Goal: Task Accomplishment & Management: Manage account settings

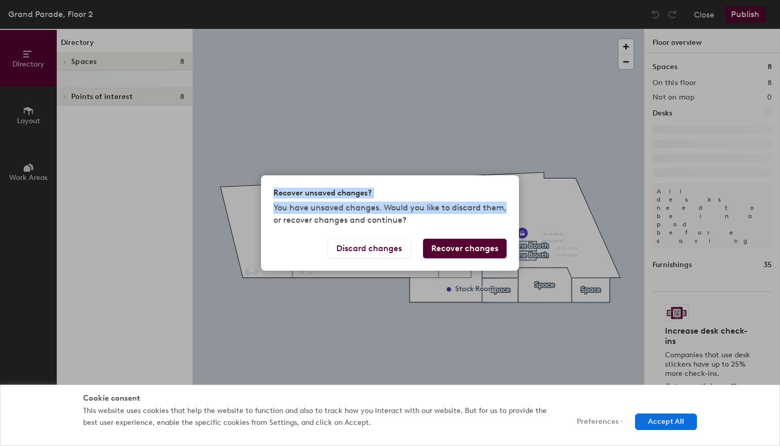
drag, startPoint x: 0, startPoint y: 0, endPoint x: 465, endPoint y: 171, distance: 495.9
click at [465, 171] on div "Recover unsaved changes? You have unsaved changes. Would you like to discard th…" at bounding box center [390, 223] width 780 height 446
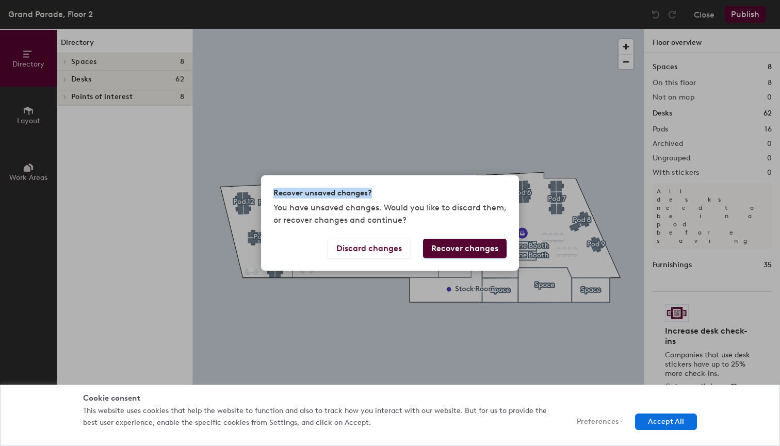
click at [470, 122] on div "Recover unsaved changes? You have unsaved changes. Would you like to discard th…" at bounding box center [390, 223] width 780 height 446
click at [460, 243] on button "Recover changes" at bounding box center [465, 249] width 84 height 20
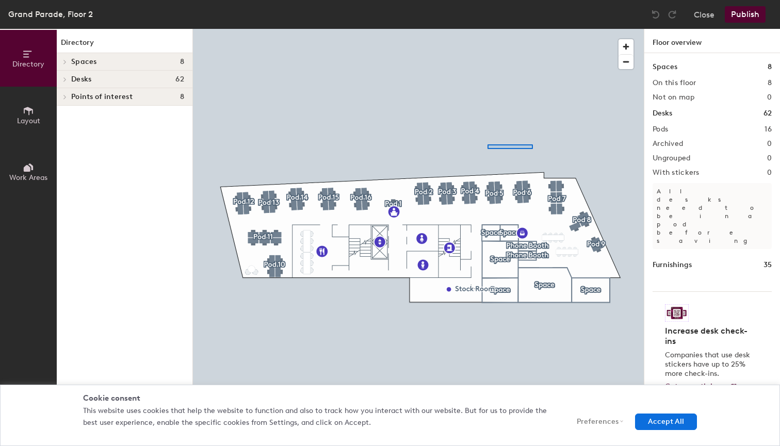
click at [488, 29] on div at bounding box center [418, 29] width 451 height 0
click at [512, 29] on div at bounding box center [418, 29] width 451 height 0
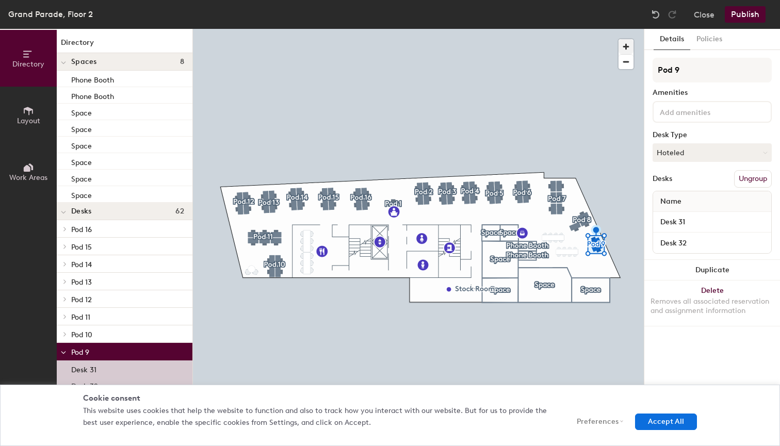
click at [628, 47] on span "button" at bounding box center [626, 46] width 15 height 15
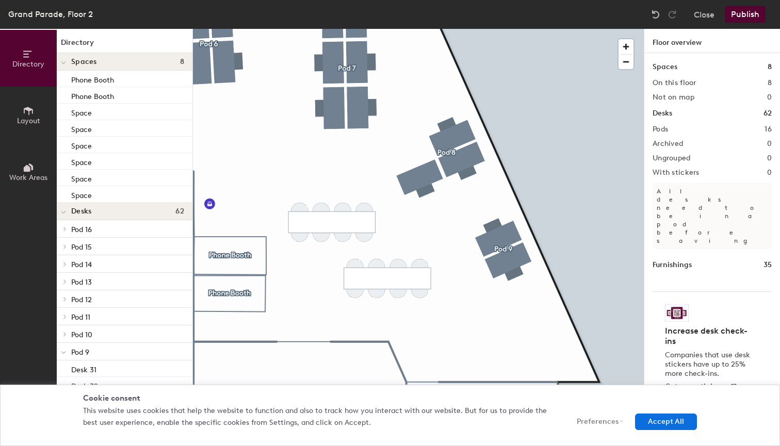
click at [29, 171] on icon at bounding box center [28, 167] width 11 height 11
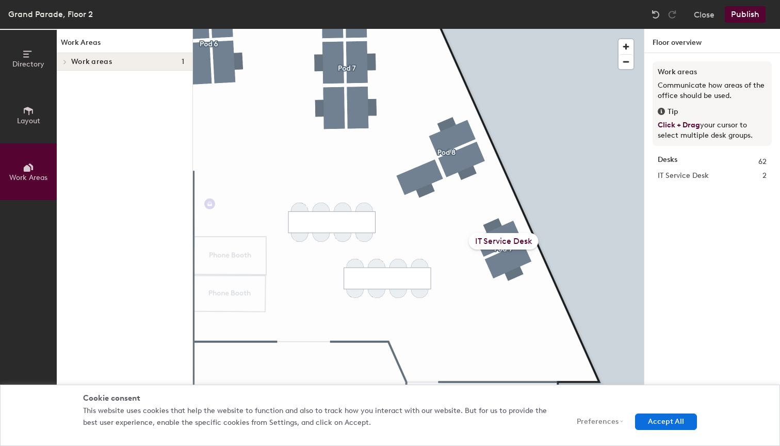
click at [506, 240] on div "IT Service Desk" at bounding box center [504, 241] width 70 height 17
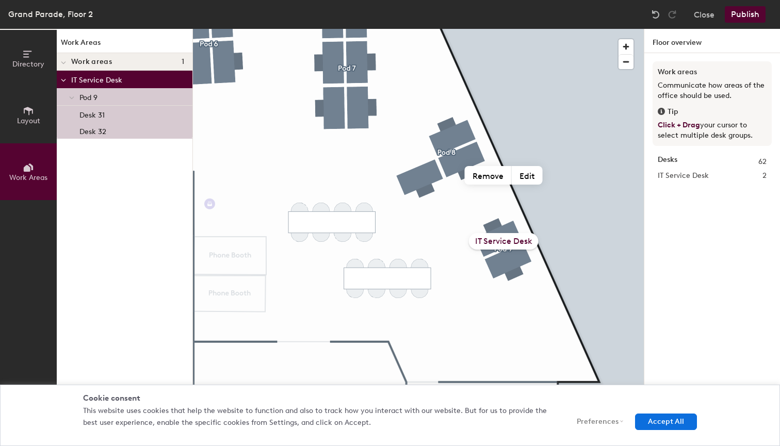
click at [506, 240] on div "IT Service Desk" at bounding box center [504, 241] width 70 height 17
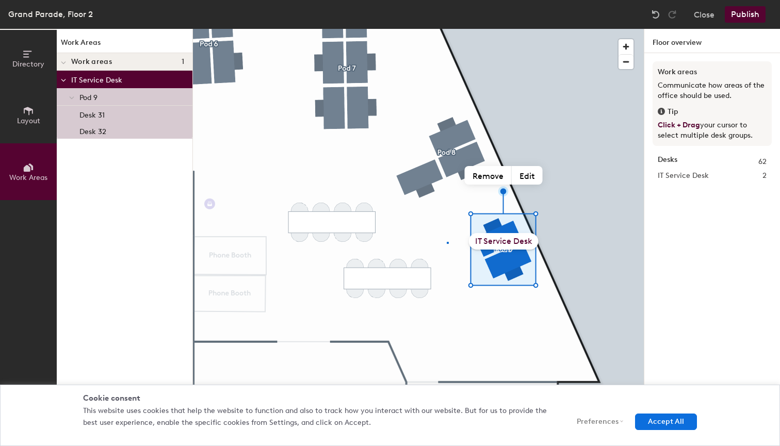
click at [447, 29] on div at bounding box center [418, 29] width 451 height 0
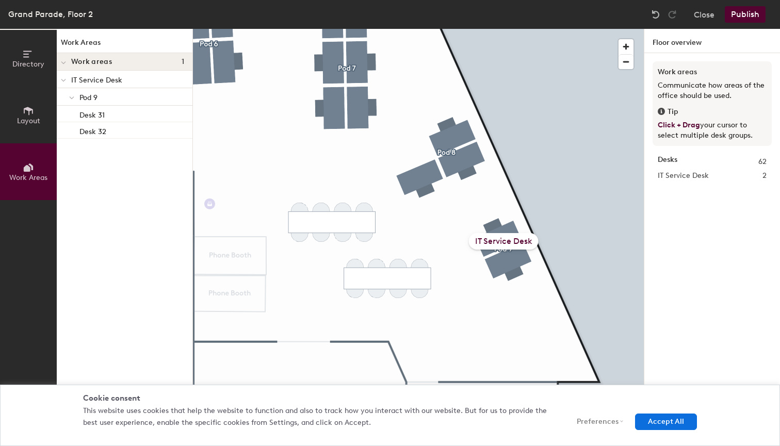
click at [511, 240] on div "IT Service Desk" at bounding box center [504, 241] width 70 height 17
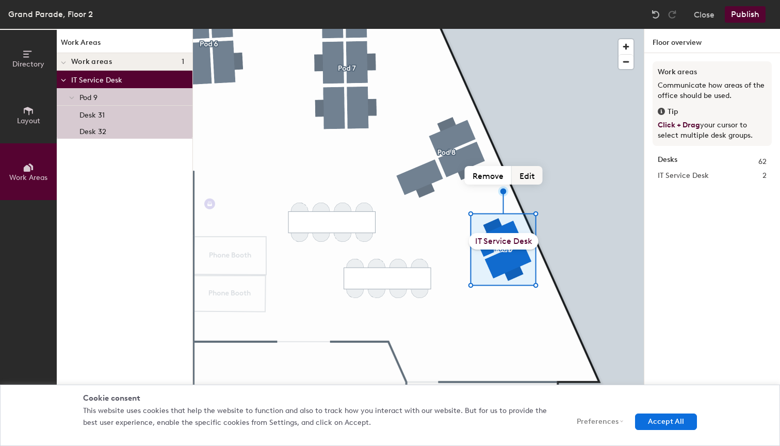
click at [528, 178] on button "Edit" at bounding box center [527, 175] width 31 height 19
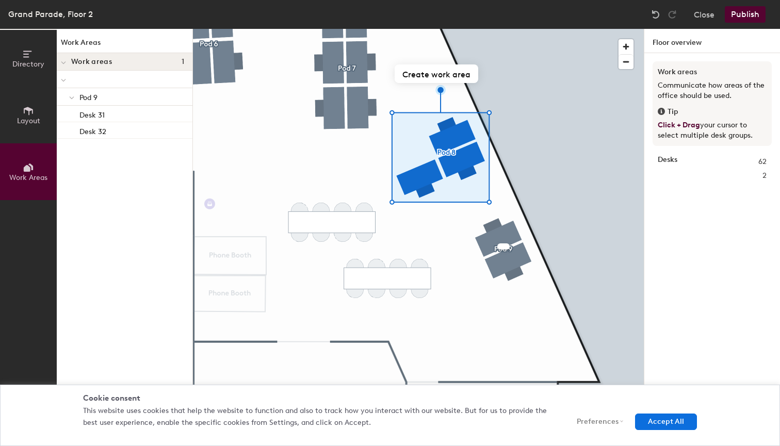
click at [498, 248] on div at bounding box center [503, 247] width 12 height 6
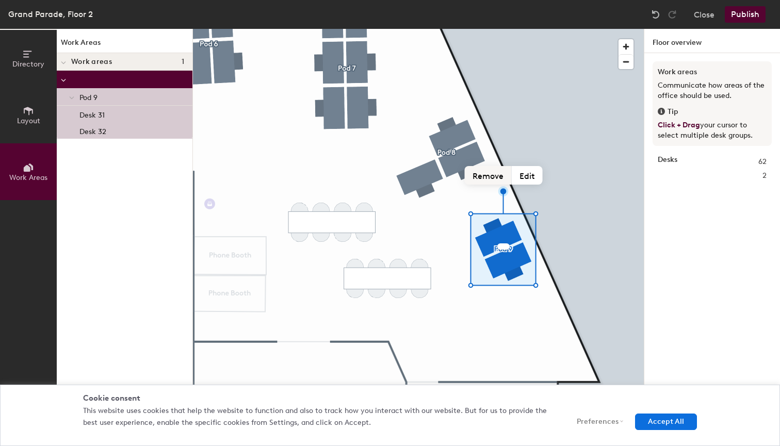
click at [494, 176] on button "Remove" at bounding box center [488, 175] width 47 height 19
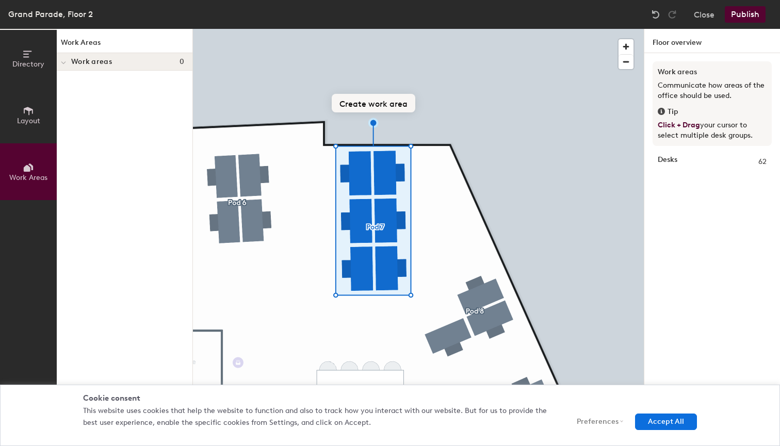
click at [370, 106] on button "Create work area" at bounding box center [374, 103] width 84 height 19
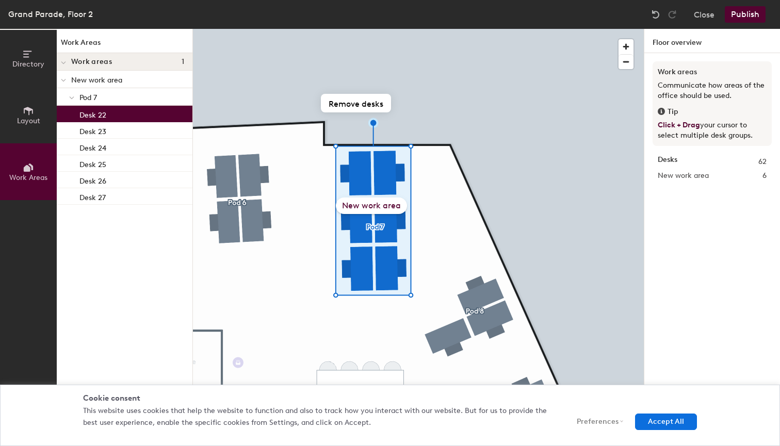
click at [114, 111] on div "Desk 22" at bounding box center [125, 114] width 136 height 17
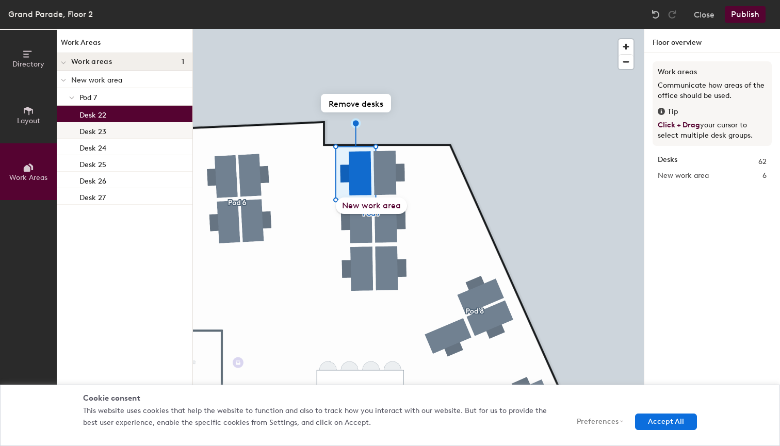
click at [114, 134] on div "Desk 23" at bounding box center [125, 130] width 136 height 17
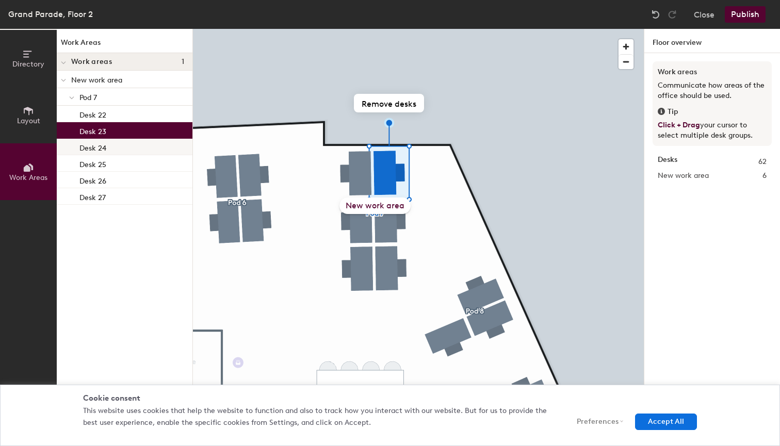
click at [118, 150] on div "Desk 24" at bounding box center [125, 147] width 136 height 17
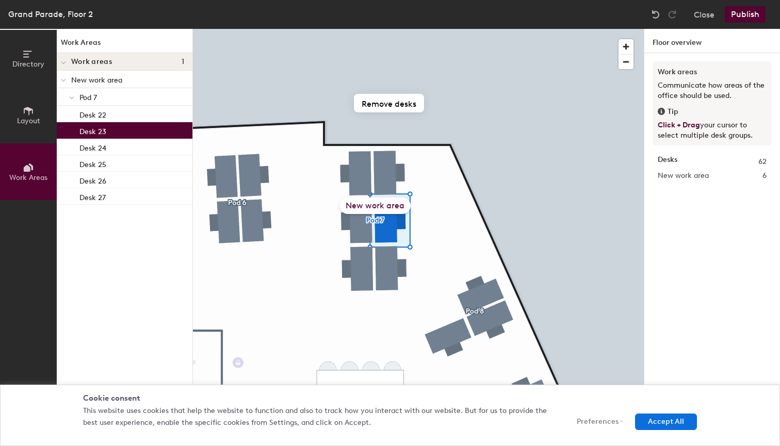
click at [119, 136] on div "Desk 23" at bounding box center [125, 130] width 136 height 17
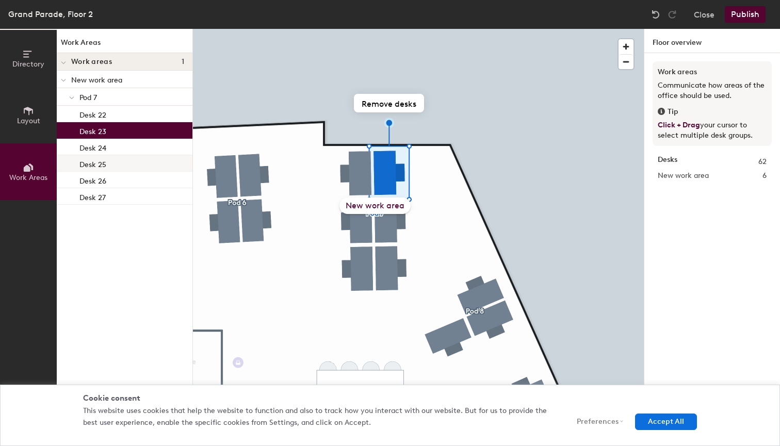
click at [122, 164] on div "Desk 25" at bounding box center [125, 163] width 136 height 17
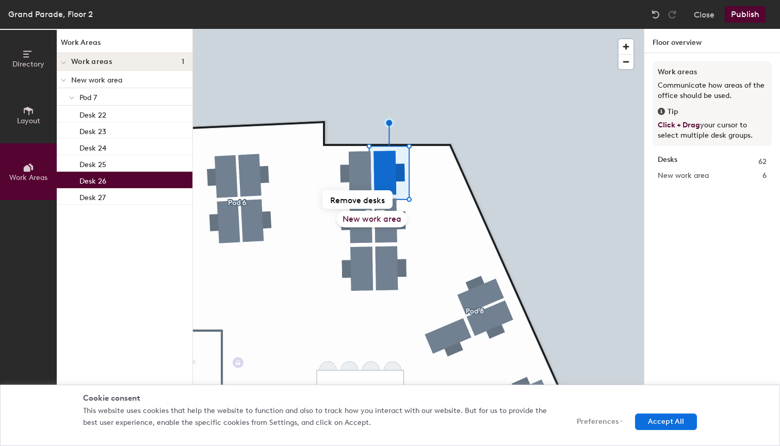
click at [123, 178] on div "Desk 26" at bounding box center [125, 180] width 136 height 17
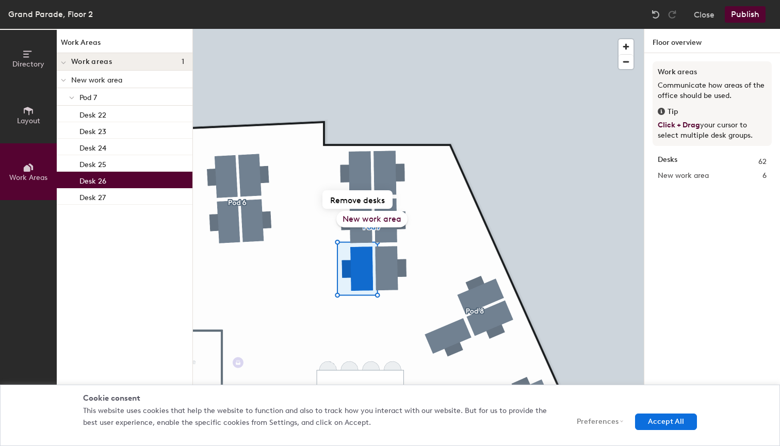
click at [65, 66] on span at bounding box center [63, 62] width 5 height 9
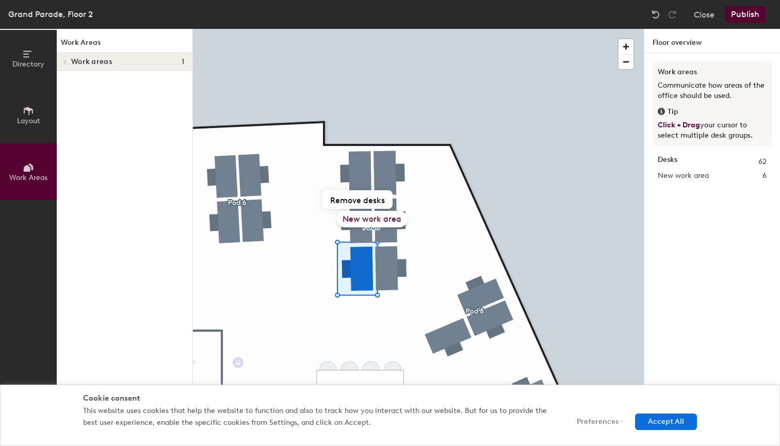
click at [65, 64] on div at bounding box center [63, 61] width 13 height 17
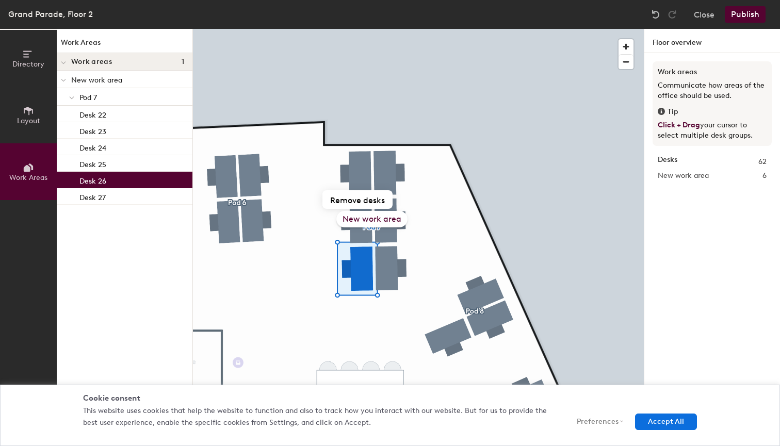
click at [63, 80] on icon at bounding box center [63, 80] width 5 height 4
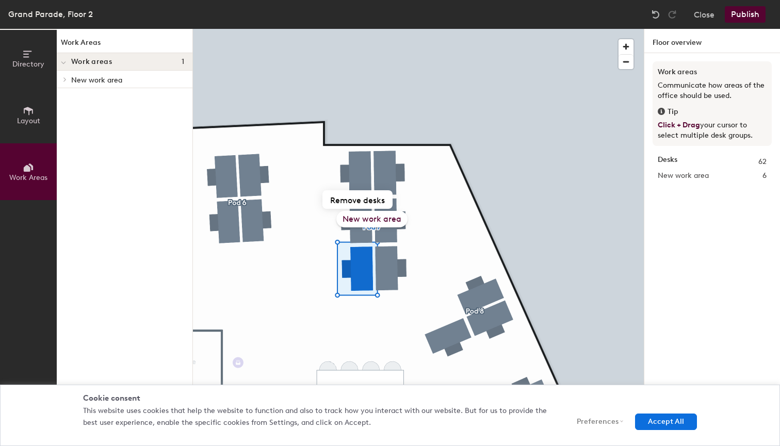
click at [63, 80] on icon at bounding box center [65, 79] width 4 height 5
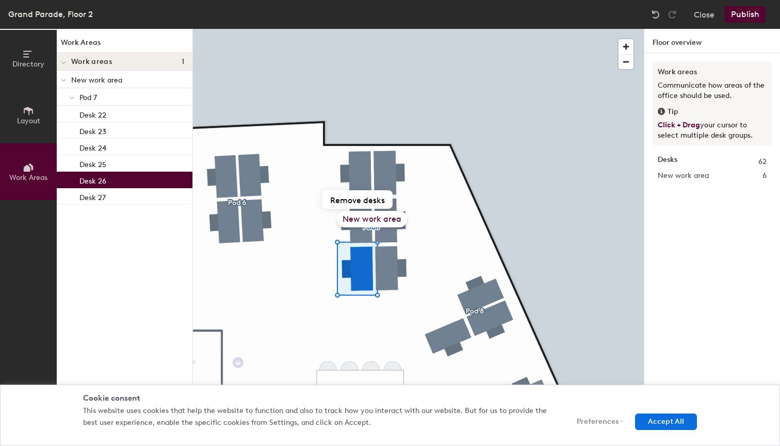
click at [105, 96] on p "Pod 7" at bounding box center [131, 96] width 105 height 13
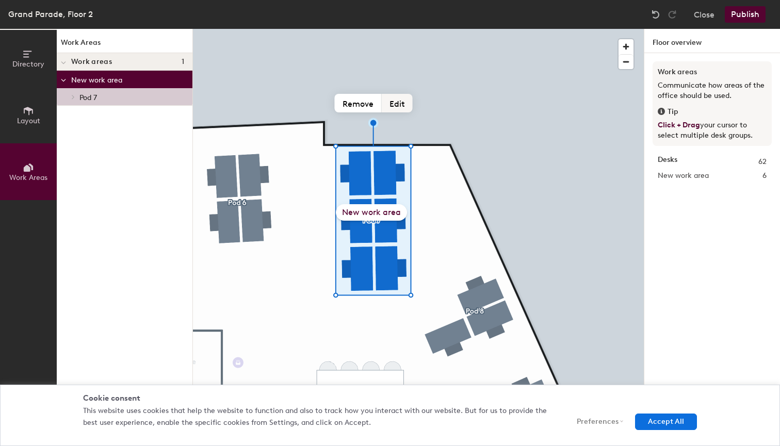
click at [396, 103] on button "Edit" at bounding box center [397, 103] width 31 height 19
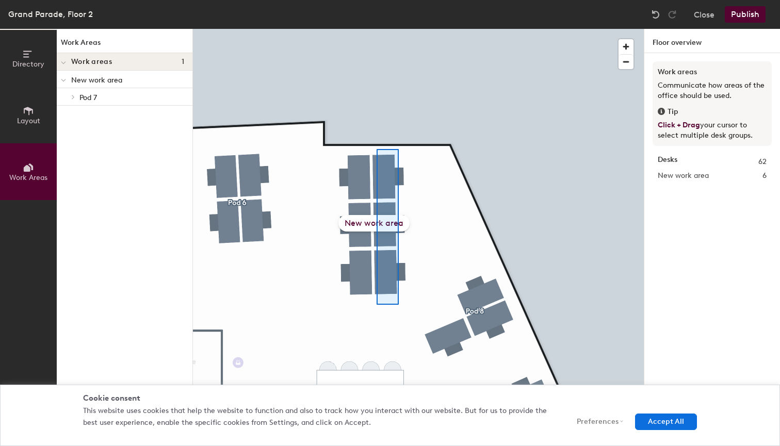
click at [377, 29] on div at bounding box center [418, 29] width 451 height 0
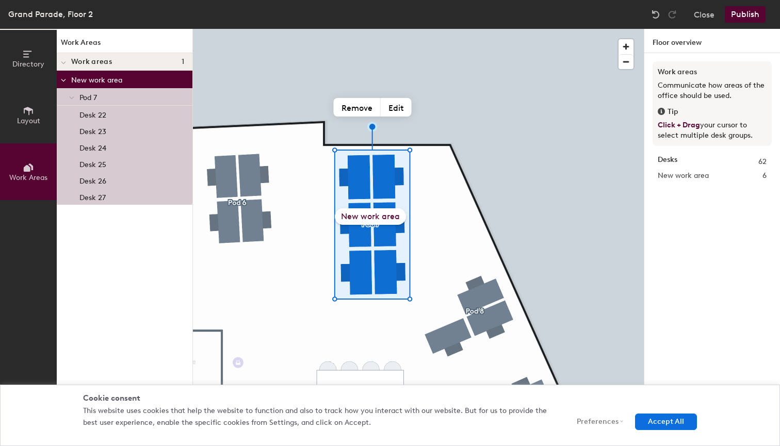
click at [375, 219] on div "New work area" at bounding box center [370, 216] width 71 height 17
click at [398, 108] on button "Edit" at bounding box center [396, 107] width 31 height 19
click at [429, 29] on div at bounding box center [418, 29] width 451 height 0
click at [112, 113] on div "Desk 22" at bounding box center [125, 114] width 136 height 17
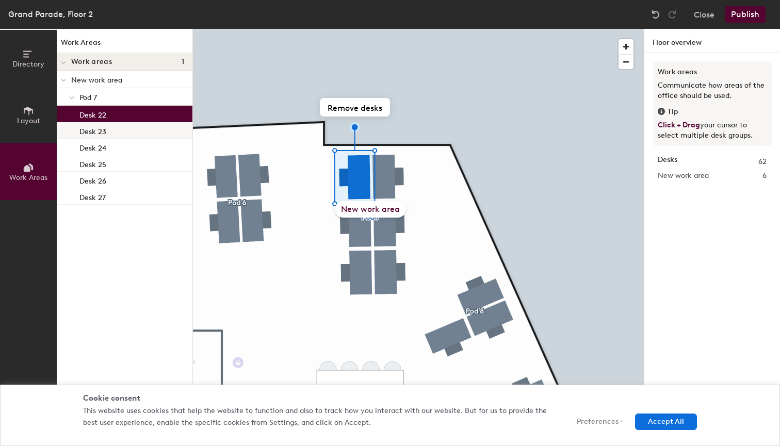
click at [115, 131] on div "Desk 23" at bounding box center [125, 130] width 136 height 17
click at [114, 119] on div "Desk 22" at bounding box center [125, 114] width 136 height 17
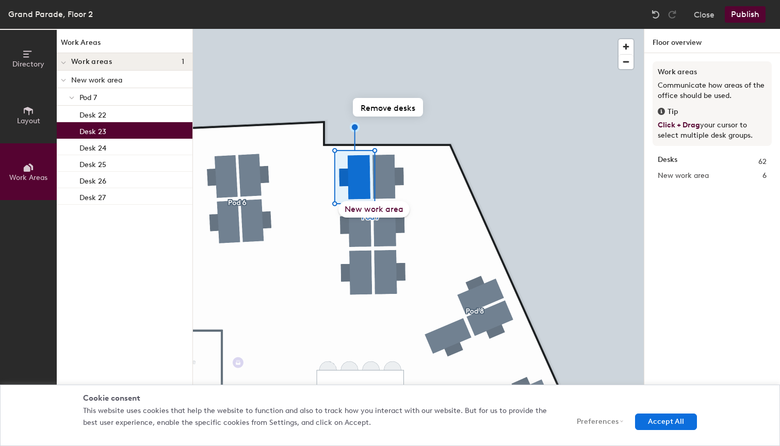
click at [117, 132] on div "Desk 23" at bounding box center [125, 130] width 136 height 17
click at [120, 116] on div "Desk 22" at bounding box center [125, 114] width 136 height 17
click at [122, 130] on div "Desk 23" at bounding box center [125, 130] width 136 height 17
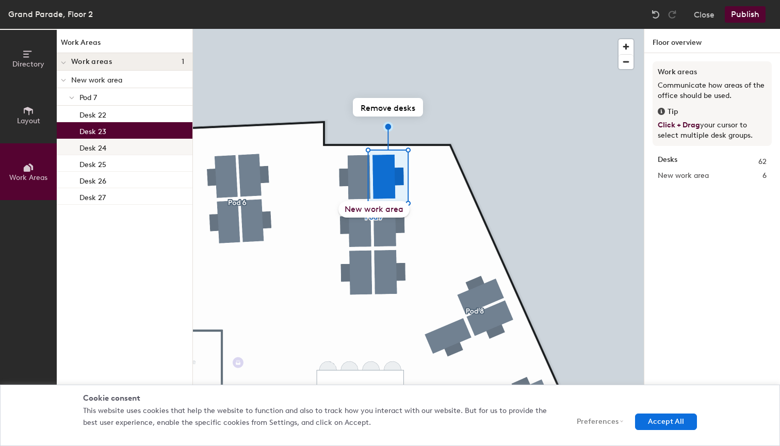
click at [138, 147] on div "Desk 24" at bounding box center [125, 147] width 136 height 17
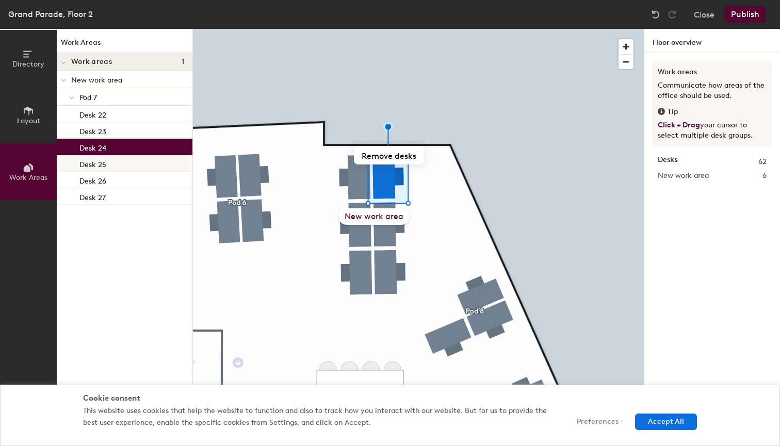
click at [135, 162] on div "Desk 25" at bounding box center [125, 163] width 136 height 17
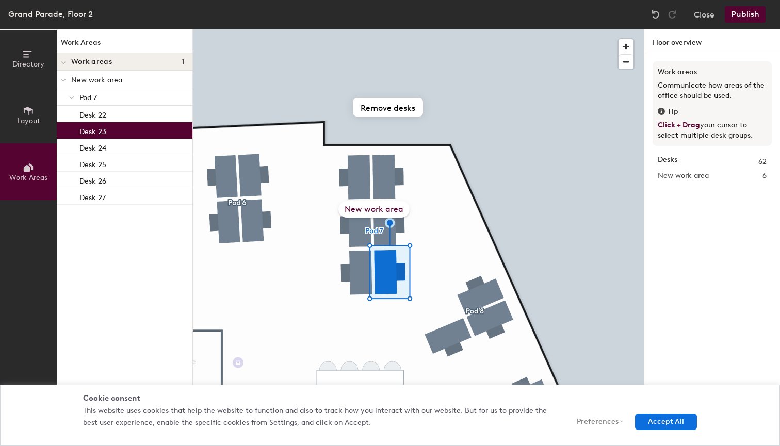
click at [134, 128] on div "Desk 23" at bounding box center [125, 130] width 136 height 17
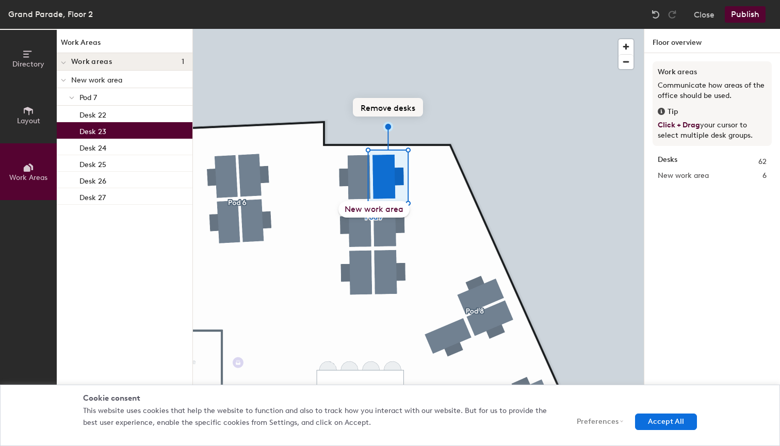
click at [374, 209] on div "New work area" at bounding box center [373, 209] width 71 height 17
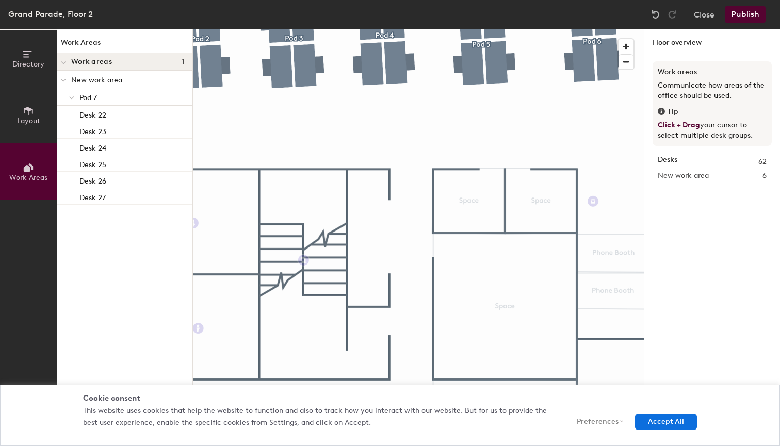
click at [749, 18] on button "Publish" at bounding box center [745, 14] width 41 height 17
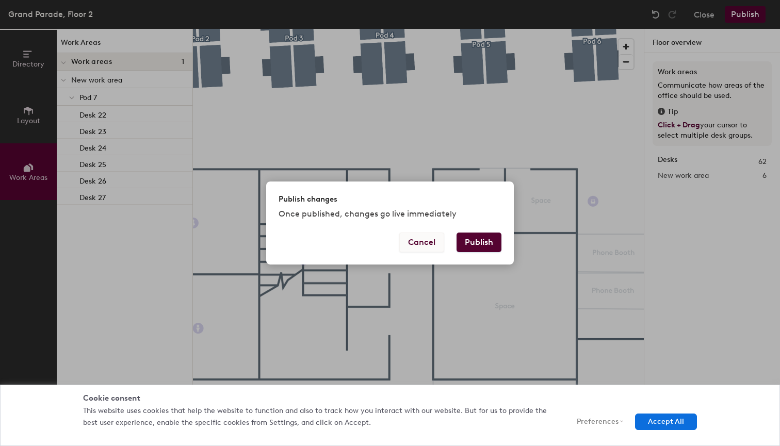
click at [428, 243] on button "Cancel" at bounding box center [421, 243] width 45 height 20
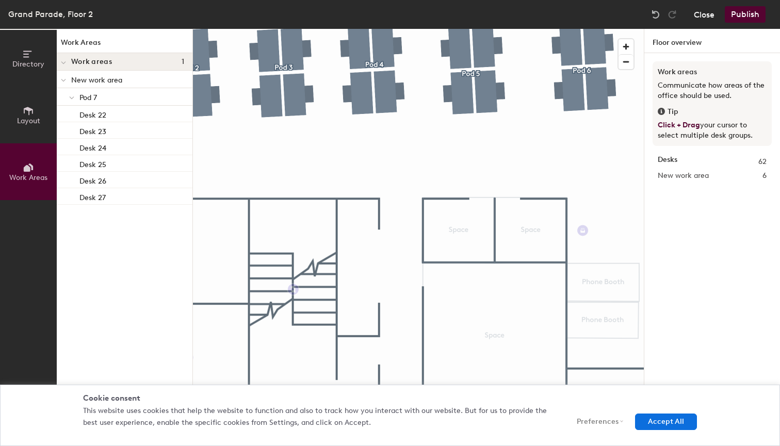
click at [702, 15] on button "Close" at bounding box center [704, 14] width 21 height 17
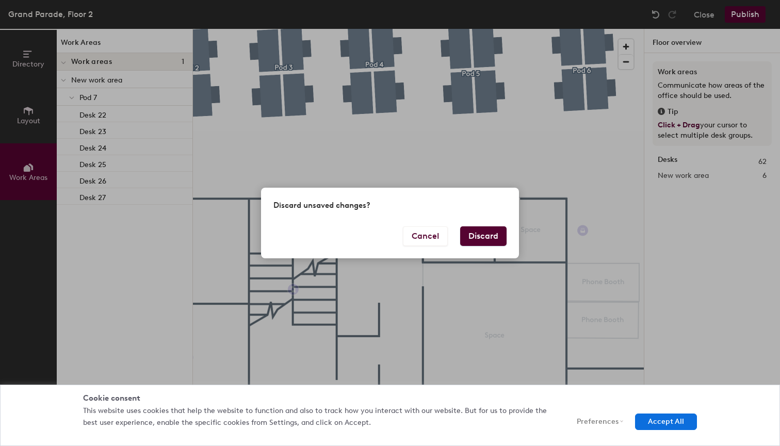
click at [497, 235] on button "Discard" at bounding box center [483, 237] width 46 height 20
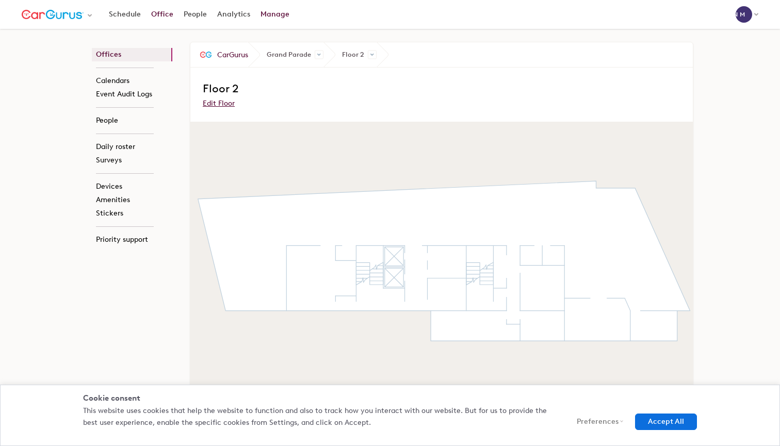
click at [165, 11] on link "Office" at bounding box center [162, 14] width 33 height 19
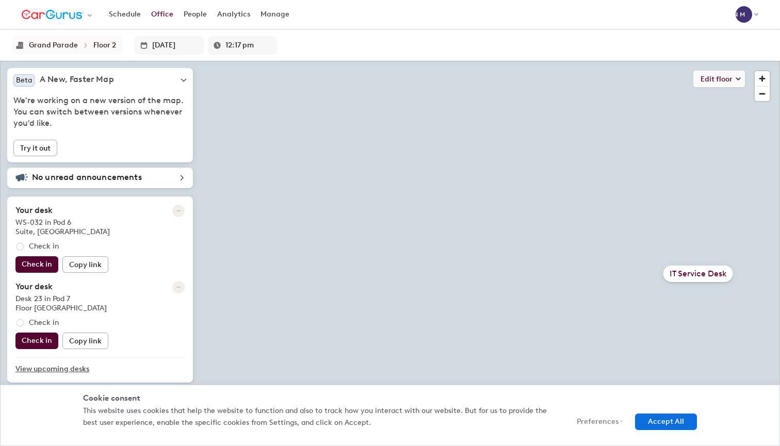
click at [763, 78] on span "button" at bounding box center [762, 78] width 15 height 15
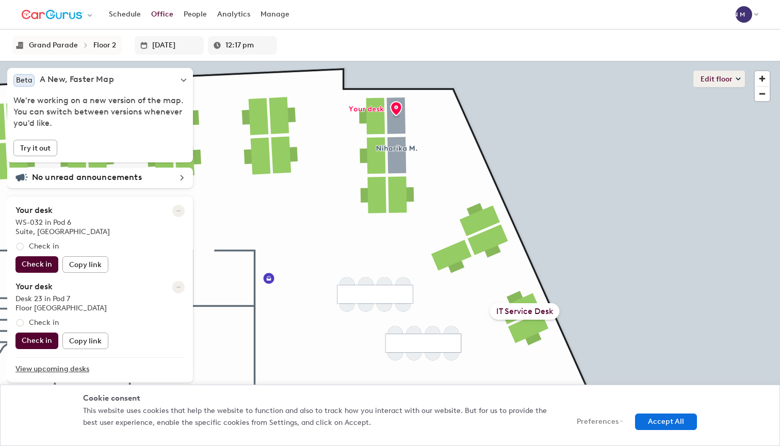
click at [734, 82] on button "Edit floor" at bounding box center [719, 79] width 52 height 17
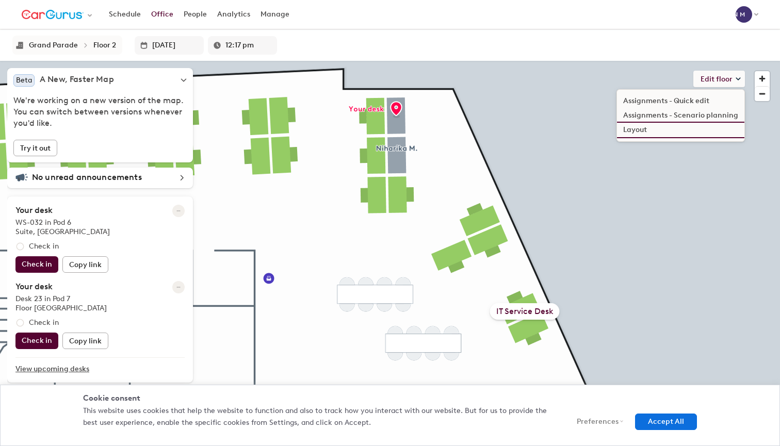
click at [668, 133] on li "Layout" at bounding box center [680, 130] width 127 height 14
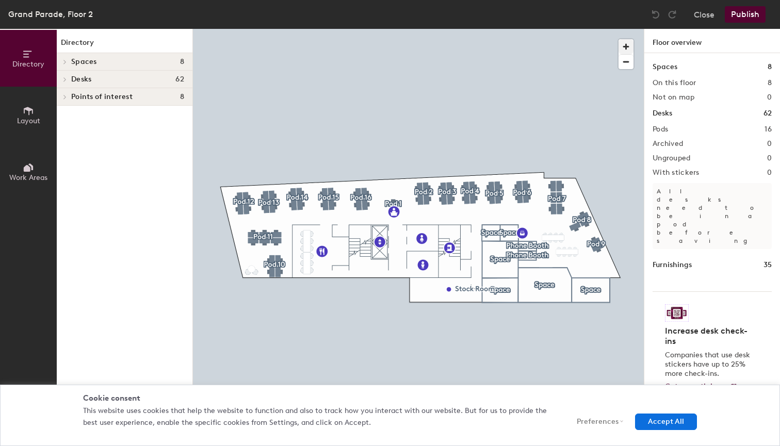
click at [626, 44] on span "button" at bounding box center [626, 46] width 15 height 15
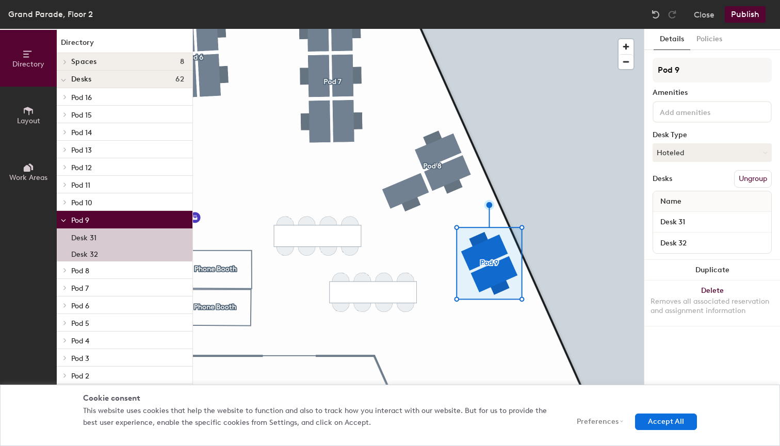
click at [30, 166] on icon at bounding box center [28, 167] width 11 height 11
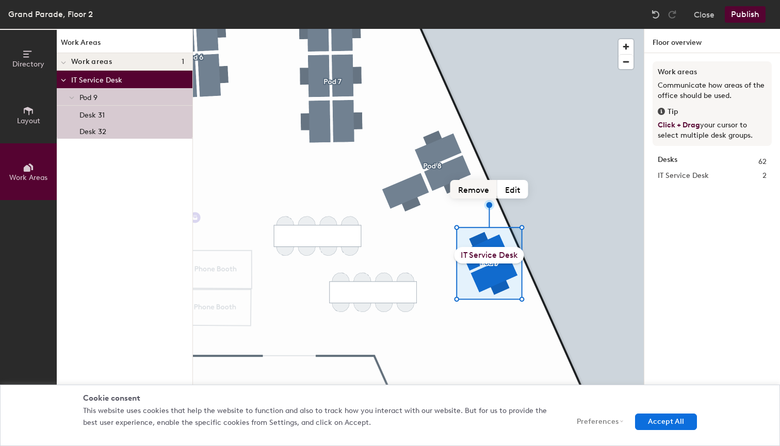
click at [475, 189] on button "Remove" at bounding box center [473, 189] width 47 height 19
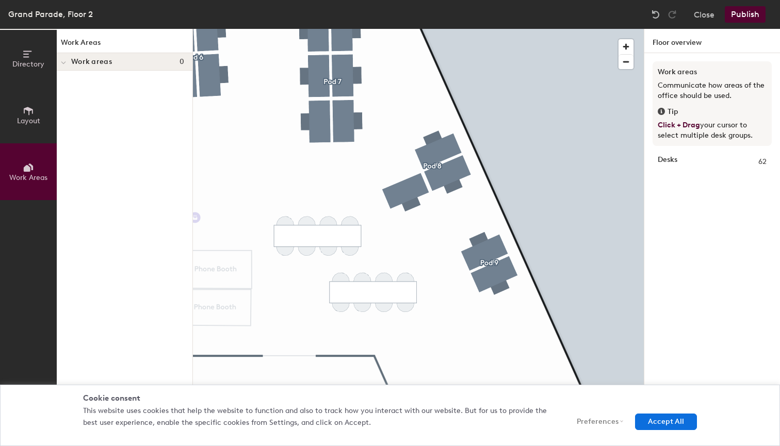
click at [740, 15] on button "Publish" at bounding box center [745, 14] width 41 height 17
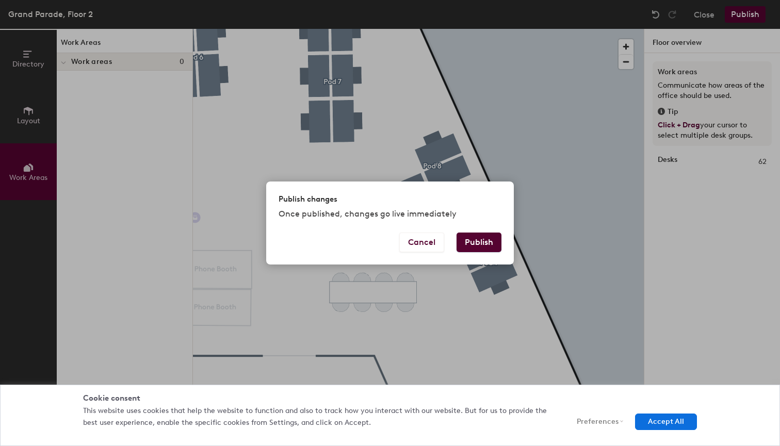
click at [481, 243] on button "Publish" at bounding box center [479, 243] width 45 height 20
